Goal: Transaction & Acquisition: Purchase product/service

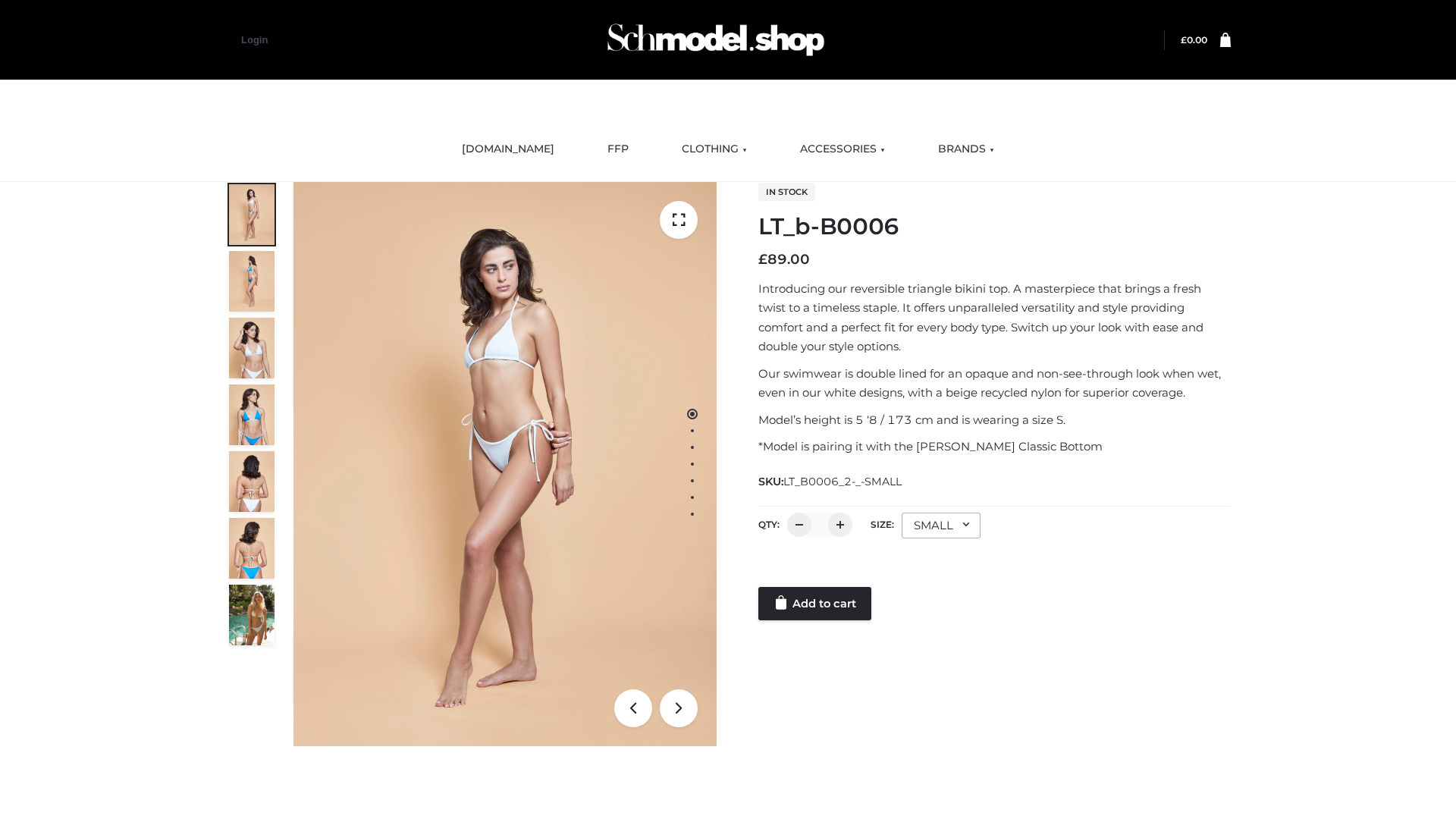
click at [815, 604] on link "Add to cart" at bounding box center [815, 603] width 113 height 33
